Goal: Task Accomplishment & Management: Manage account settings

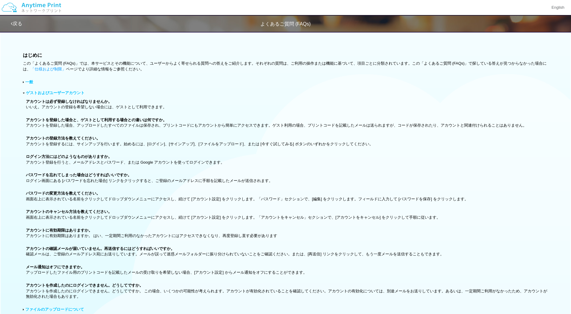
click at [18, 26] on link "戻る" at bounding box center [16, 23] width 11 height 5
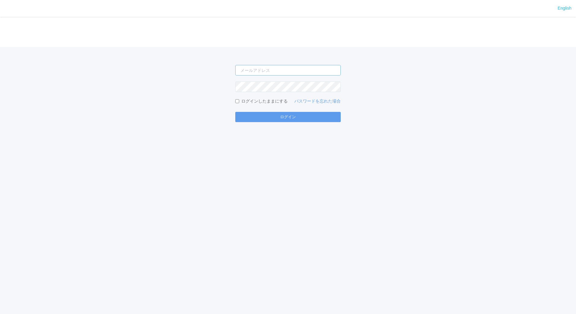
type input "[EMAIL_ADDRESS][DOMAIN_NAME]"
click at [298, 69] on input "[EMAIL_ADDRESS][DOMAIN_NAME]" at bounding box center [287, 70] width 105 height 11
type input "[EMAIL_ADDRESS][DOMAIN_NAME]"
click at [238, 116] on button "ログイン" at bounding box center [287, 117] width 105 height 10
